Goal: Find specific page/section: Find specific page/section

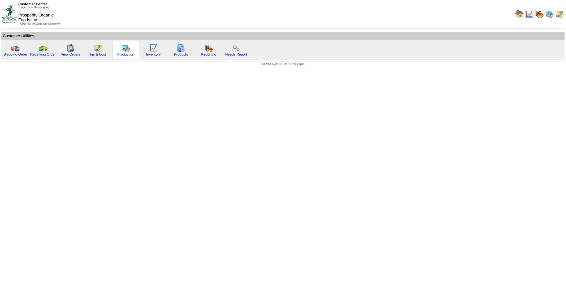
click at [124, 49] on img at bounding box center [125, 48] width 8 height 8
